Goal: Information Seeking & Learning: Learn about a topic

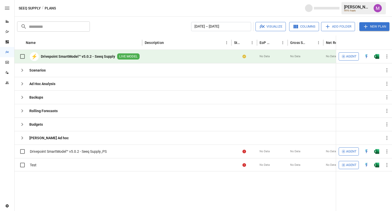
click at [6, 24] on div "Reports" at bounding box center [7, 21] width 14 height 10
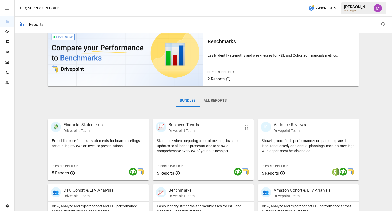
scroll to position [120, 0]
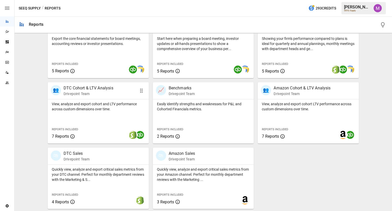
click at [96, 118] on div "View, analyze and export cohort and LTV performance across custom dimensions ov…" at bounding box center [98, 121] width 101 height 44
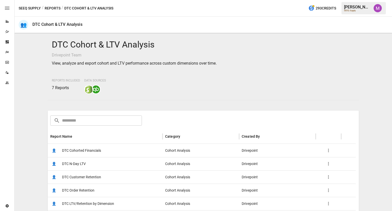
click at [89, 152] on span "DTC Cohorted Financials" at bounding box center [81, 150] width 39 height 13
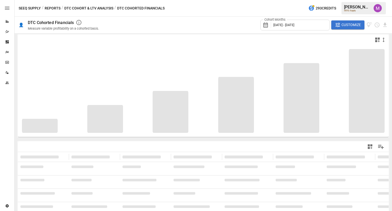
scroll to position [40, 0]
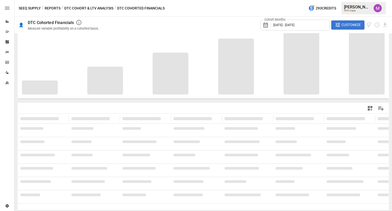
click at [345, 26] on span "Customize" at bounding box center [351, 25] width 19 height 6
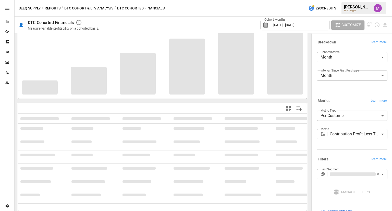
scroll to position [13, 0]
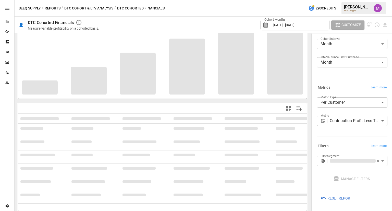
click at [334, 138] on div "**********" at bounding box center [351, 111] width 73 height 59
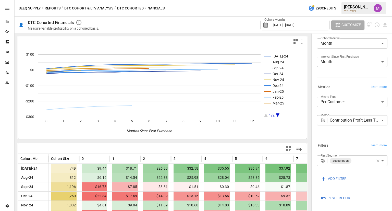
scroll to position [79, 0]
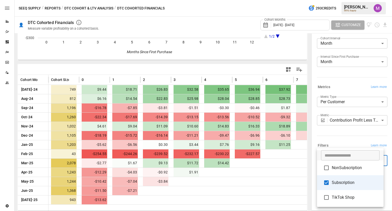
click at [363, 0] on body "Reports Dazzler Studio Dashboards Plans SmartModel ™ Data Sources Team Settings…" at bounding box center [196, 0] width 392 height 0
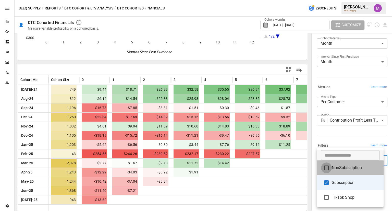
type input "**********"
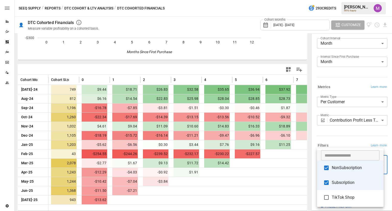
scroll to position [14, 0]
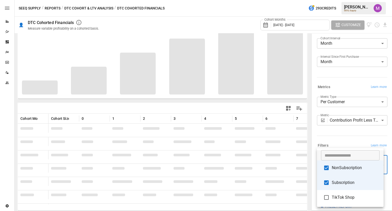
click at [328, 137] on div at bounding box center [196, 105] width 392 height 211
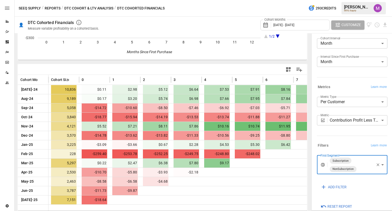
scroll to position [22, 0]
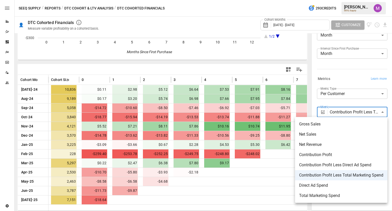
click at [351, 0] on body "Reports Dazzler Studio Dashboards Plans SmartModel ™ Data Sources Team Settings…" at bounding box center [196, 0] width 392 height 0
click at [351, 115] on div at bounding box center [196, 105] width 392 height 211
click at [341, 0] on body "Reports Dazzler Studio Dashboards Plans SmartModel ™ Data Sources Team Settings…" at bounding box center [196, 0] width 392 height 0
click at [347, 168] on li "Contribution Profit Less Direct Ad Spend" at bounding box center [341, 165] width 92 height 10
type input "**********"
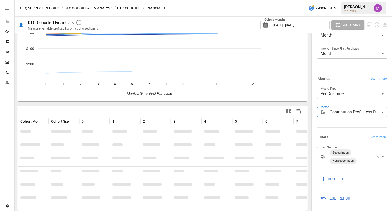
scroll to position [79, 0]
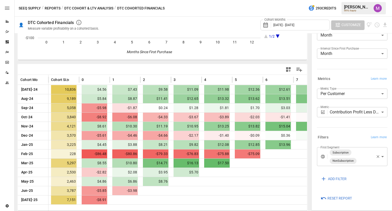
click at [349, 24] on span "Customize" at bounding box center [351, 25] width 19 height 6
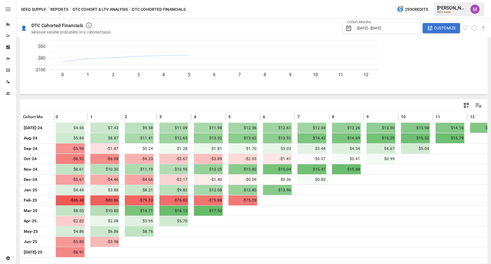
scroll to position [55, 0]
drag, startPoint x: 390, startPoint y: 2, endPoint x: 267, endPoint y: 92, distance: 152.4
click at [267, 92] on div at bounding box center [327, 93] width 205 height 11
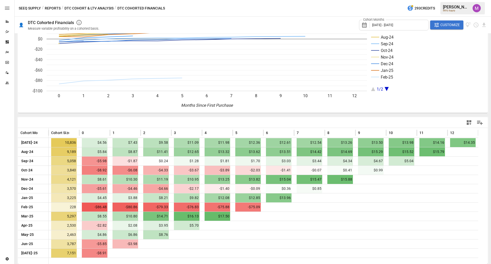
scroll to position [23, 0]
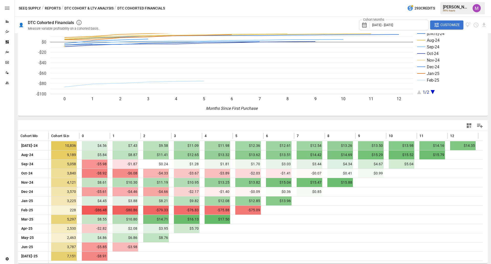
click at [323, 117] on div "[DATE]-24 Aug-24 Sep-24 Oct-24 Nov-24 Dec-24 Jan-25 Feb-25 1/2 0 1 2 3 4 5 6 7 …" at bounding box center [253, 136] width 472 height 249
click at [80, 2] on div "SEEQ Supply / Reports / DTC Cohort & LTV Analysis / DTC Cohorted Financials 293…" at bounding box center [253, 8] width 476 height 16
click at [80, 4] on div "SEEQ Supply / Reports / DTC Cohort & LTV Analysis / DTC Cohorted Financials 293…" at bounding box center [253, 8] width 476 height 16
click at [79, 7] on button "DTC Cohort & LTV Analysis" at bounding box center [88, 8] width 49 height 6
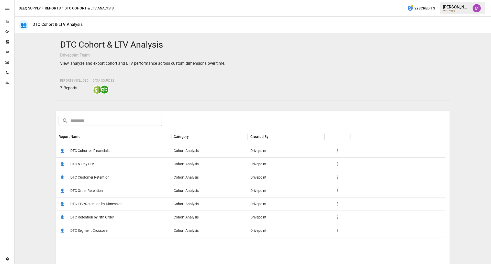
click at [51, 10] on button "Reports" at bounding box center [53, 8] width 16 height 6
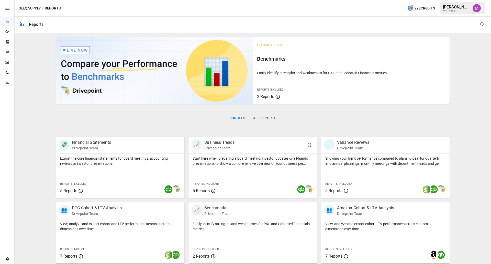
scroll to position [67, 0]
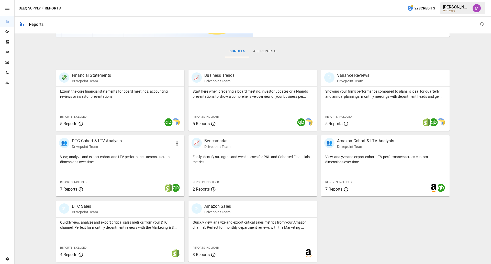
click at [129, 146] on div "👥 DTC Cohort & LTV Analysis Drivepoint Team" at bounding box center [110, 143] width 102 height 11
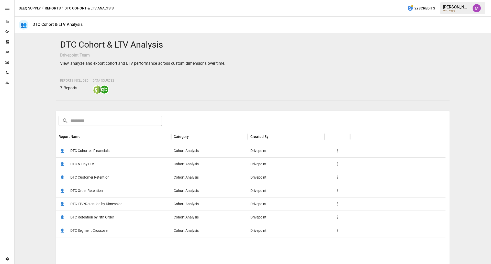
click at [93, 178] on span "DTC Customer Retention" at bounding box center [89, 177] width 39 height 13
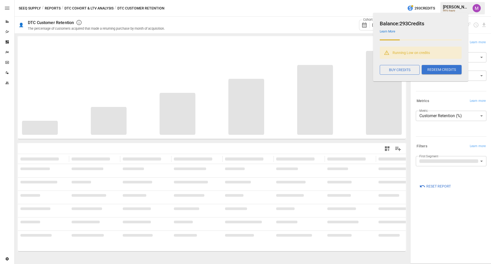
click at [392, 27] on h6 "Balance: 293 Credits" at bounding box center [420, 23] width 82 height 8
click at [364, 13] on div "SEEQ Supply / Reports / DTC Cohort & LTV Analysis / DTC Customer Retention 293 …" at bounding box center [253, 8] width 476 height 16
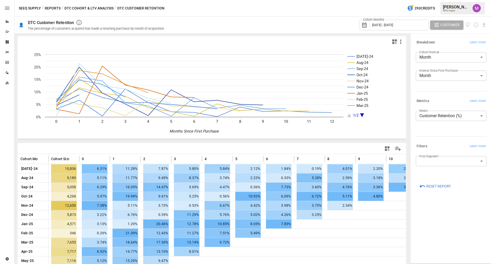
scroll to position [28, 0]
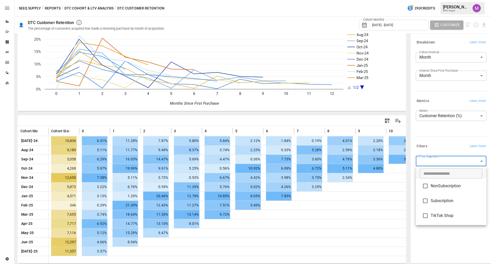
click at [392, 0] on body "Reports Dazzler Studio Dashboards Plans SmartModel ™ Data Sources Team Settings…" at bounding box center [245, 0] width 491 height 0
click at [392, 188] on span "NonSubscription" at bounding box center [456, 186] width 52 height 6
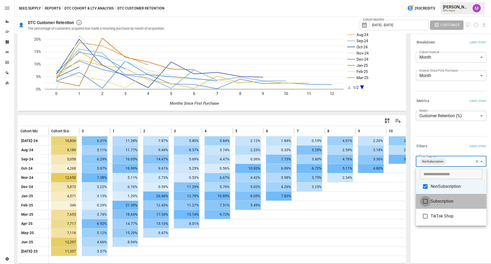
type input "**********"
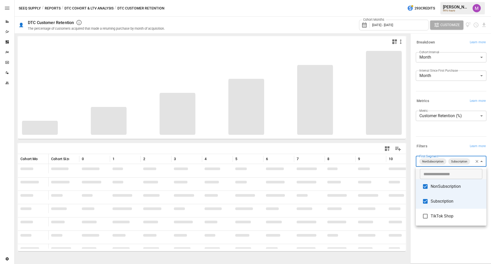
click at [392, 149] on div at bounding box center [245, 132] width 491 height 264
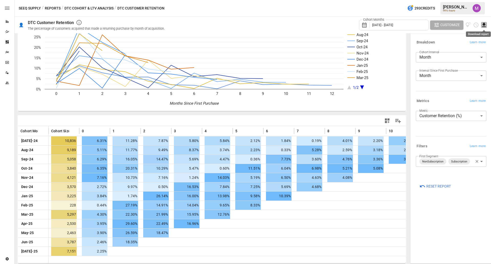
click at [392, 25] on icon "Download report" at bounding box center [484, 25] width 6 height 6
click at [392, 44] on li "Download as CSV" at bounding box center [468, 45] width 36 height 10
click at [96, 7] on button "DTC Cohort & LTV Analysis" at bounding box center [88, 8] width 49 height 6
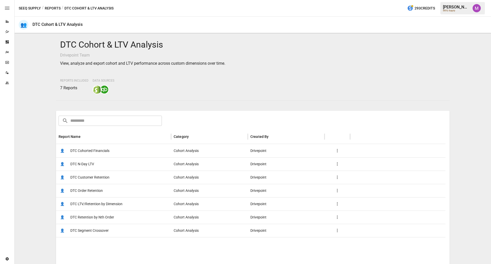
click at [54, 7] on button "Reports" at bounding box center [53, 8] width 16 height 6
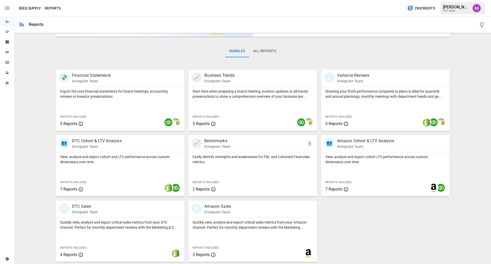
scroll to position [67, 0]
click at [124, 211] on p "Quickly view, analyze and export critical sales metrics from your DTC channel. …" at bounding box center [120, 225] width 120 height 10
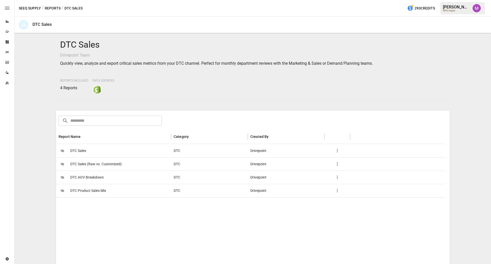
click at [89, 176] on span "DTC AOV Breakdown" at bounding box center [86, 177] width 33 height 13
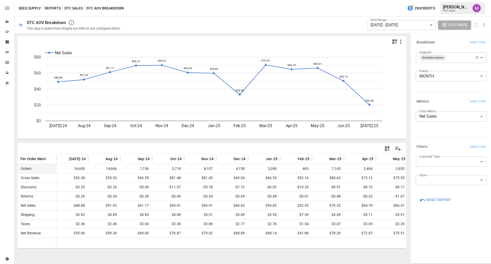
click at [392, 0] on body "Reports Dazzler Studio Dashboards Plans SmartModel ™ Data Sources Team Settings…" at bounding box center [245, 0] width 491 height 0
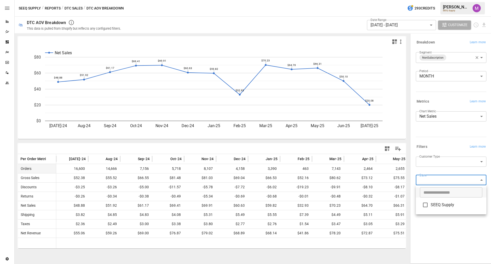
click at [392, 163] on div at bounding box center [245, 132] width 491 height 264
click at [392, 0] on body "Reports Dazzler Studio Dashboards Plans SmartModel ™ Data Sources Team Settings…" at bounding box center [245, 0] width 491 height 0
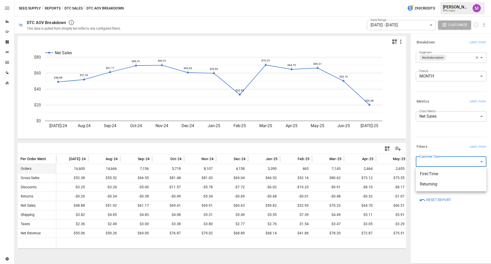
click at [392, 142] on div at bounding box center [245, 132] width 491 height 264
click at [392, 0] on body "Reports Dazzler Studio Dashboards Plans SmartModel ™ Data Sources Team Settings…" at bounding box center [245, 0] width 491 height 0
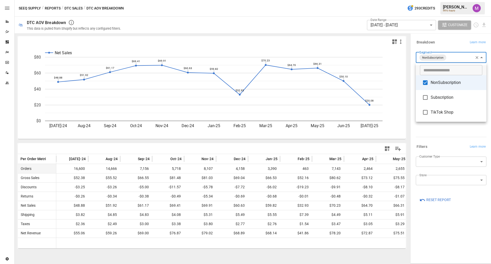
click at [392, 96] on span "Subscription" at bounding box center [456, 97] width 52 height 6
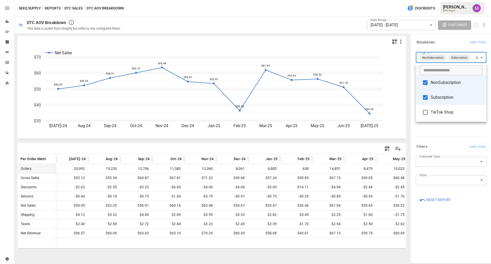
click at [392, 211] on div at bounding box center [245, 132] width 491 height 264
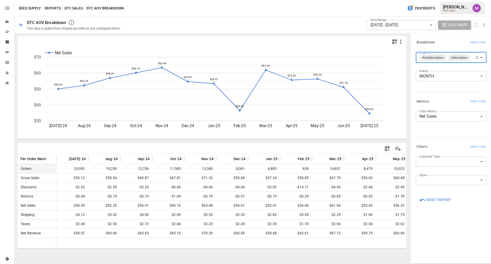
click at [392, 0] on body "Reports Dazzler Studio Dashboards Plans SmartModel ™ Data Sources Team Settings…" at bounding box center [245, 0] width 491 height 0
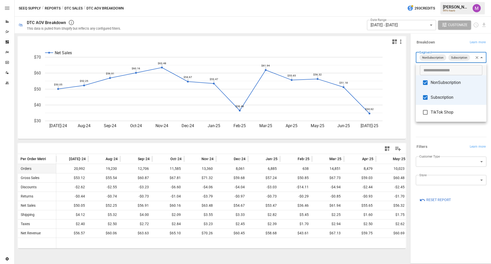
click at [392, 110] on span "TikTok Shop" at bounding box center [456, 112] width 52 height 6
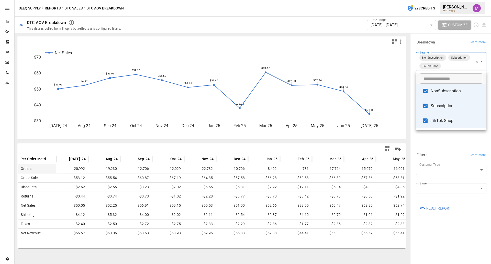
click at [392, 122] on span "TikTok Shop" at bounding box center [456, 121] width 52 height 6
type input "**********"
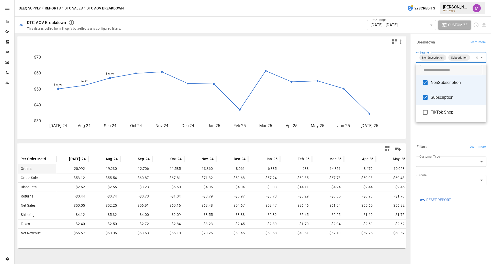
click at [392, 138] on div at bounding box center [245, 132] width 491 height 264
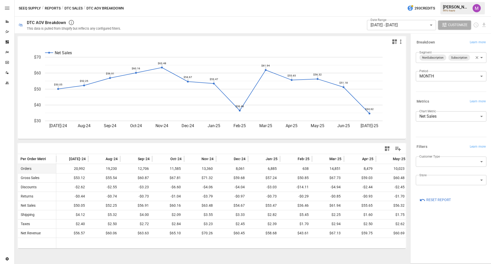
click at [306, 26] on div "Date Range [DATE] - [DATE] ****** ​ Customize" at bounding box center [306, 25] width 359 height 17
click at [76, 9] on button "DTC Sales" at bounding box center [73, 8] width 18 height 6
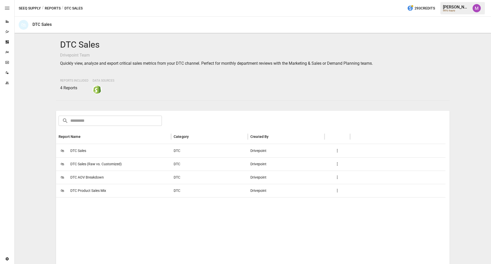
click at [54, 7] on button "Reports" at bounding box center [53, 8] width 16 height 6
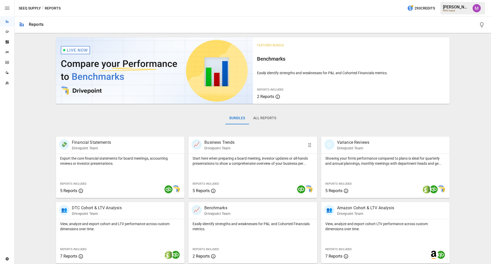
scroll to position [67, 0]
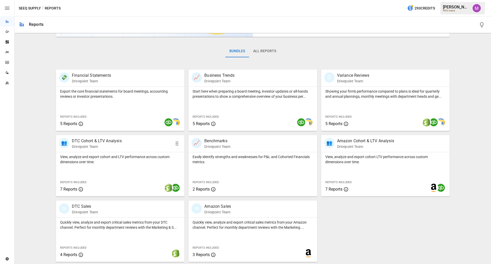
click at [125, 156] on p "View, analyze and export cohort and LTV performance across custom dimensions ov…" at bounding box center [120, 159] width 120 height 10
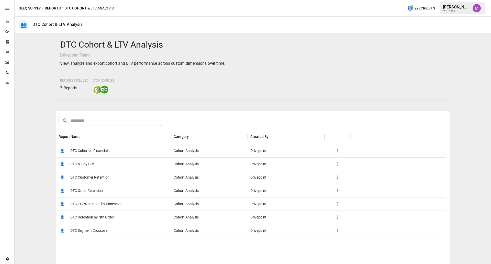
click at [98, 150] on span "DTC Cohorted Financials" at bounding box center [89, 150] width 39 height 13
